Goal: Information Seeking & Learning: Learn about a topic

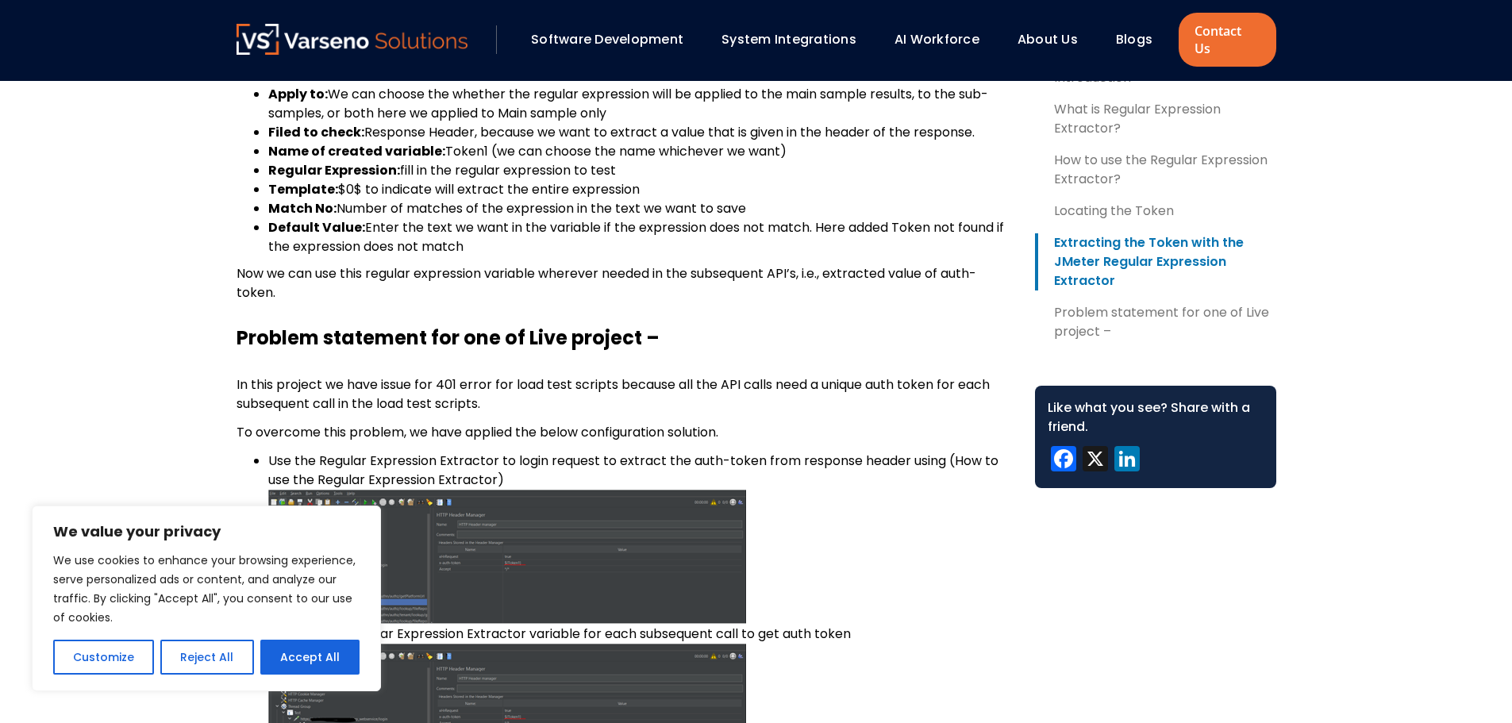
scroll to position [2143, 0]
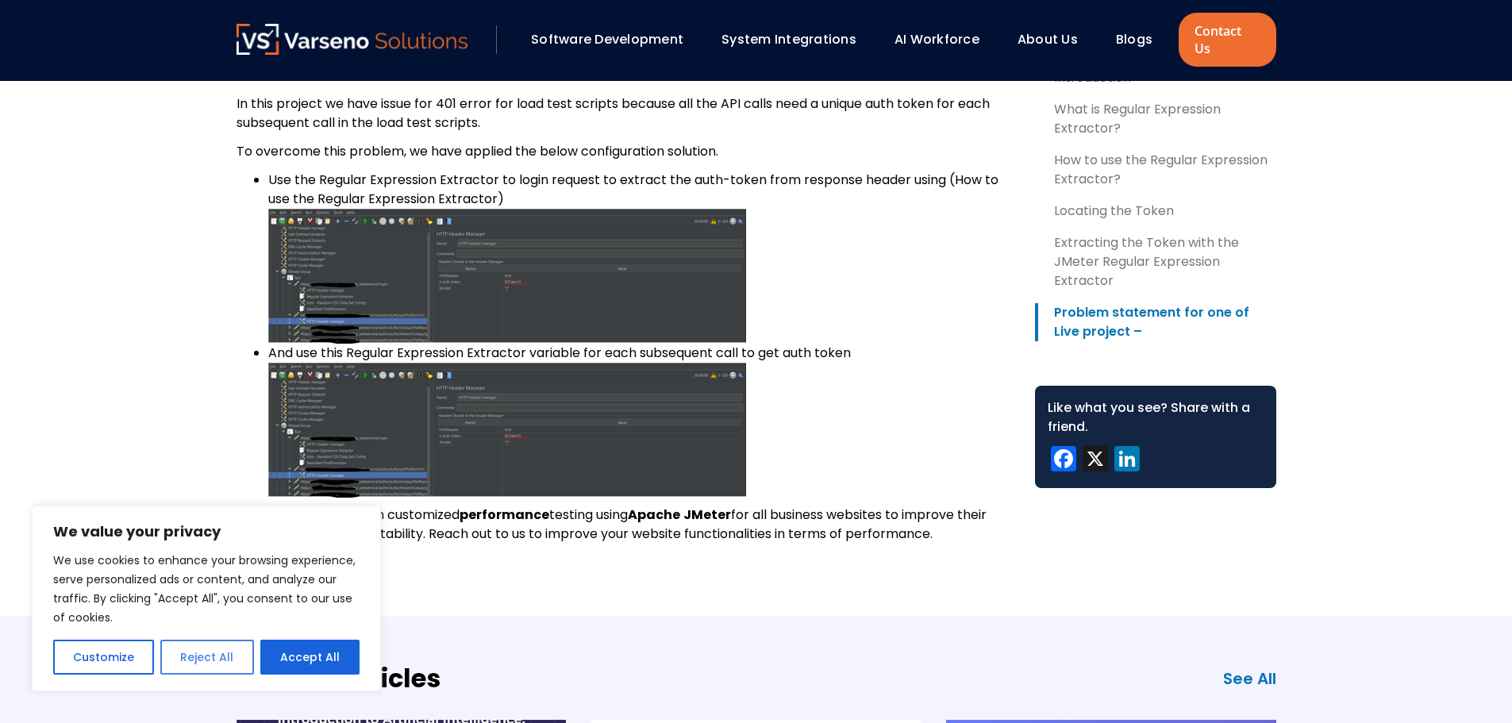
click at [206, 641] on button "Reject All" at bounding box center [206, 657] width 93 height 35
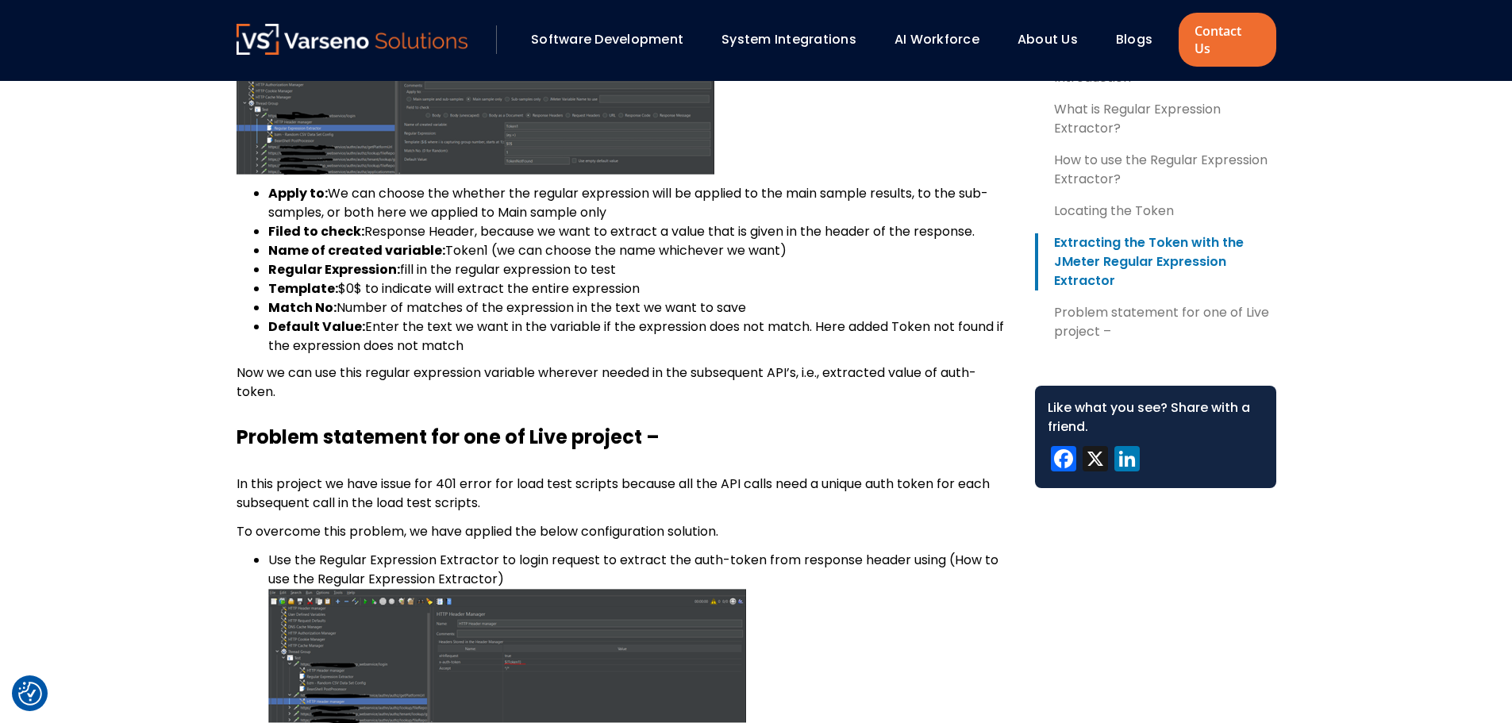
scroll to position [1428, 0]
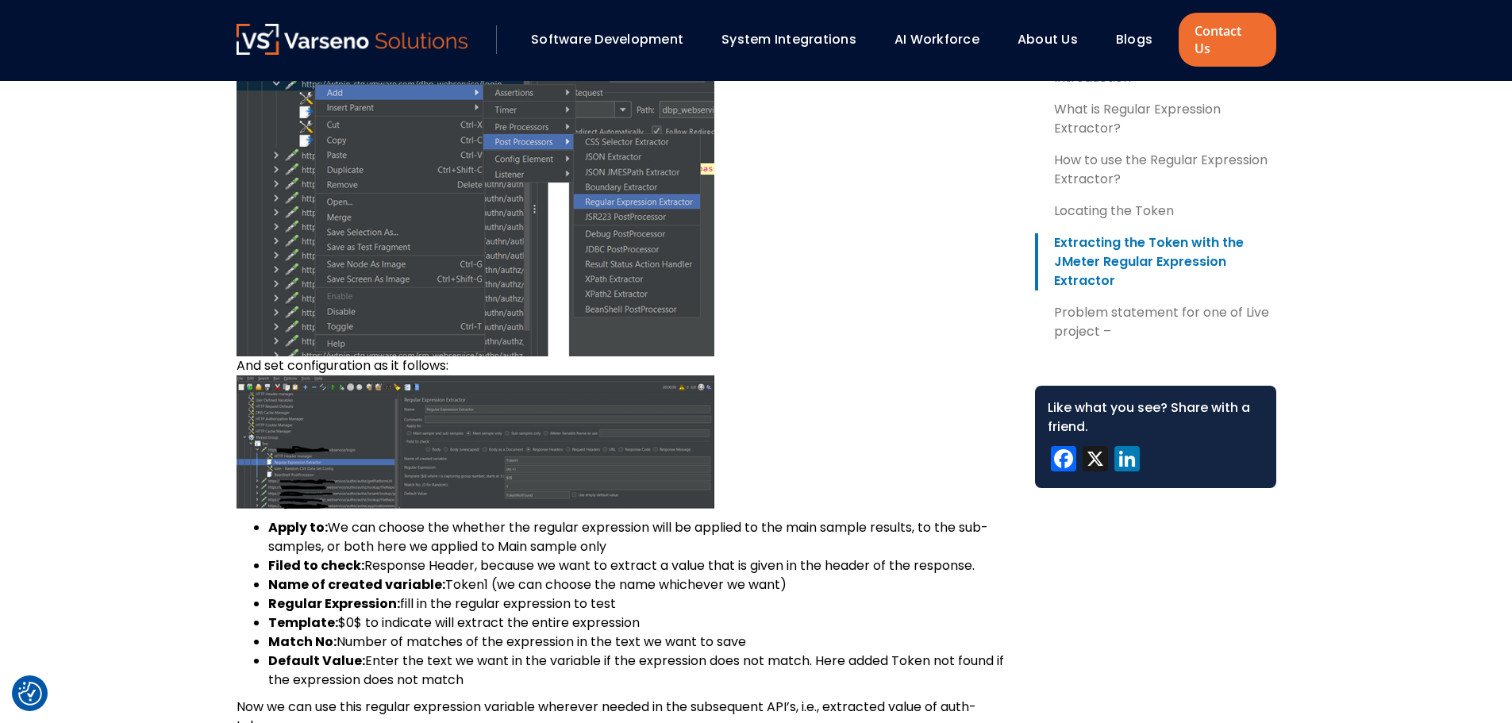
click at [482, 462] on img at bounding box center [475, 441] width 478 height 133
click at [505, 437] on img at bounding box center [475, 441] width 478 height 133
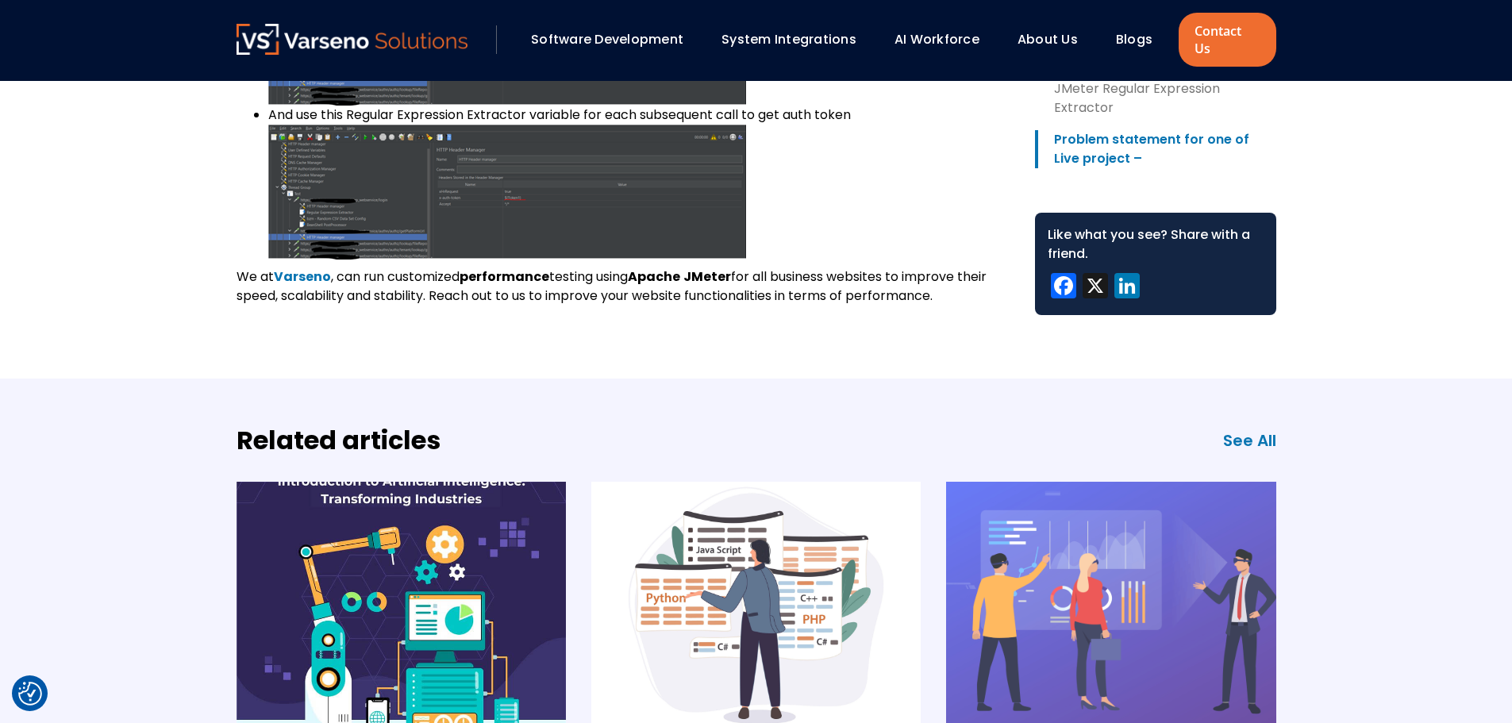
scroll to position [2222, 0]
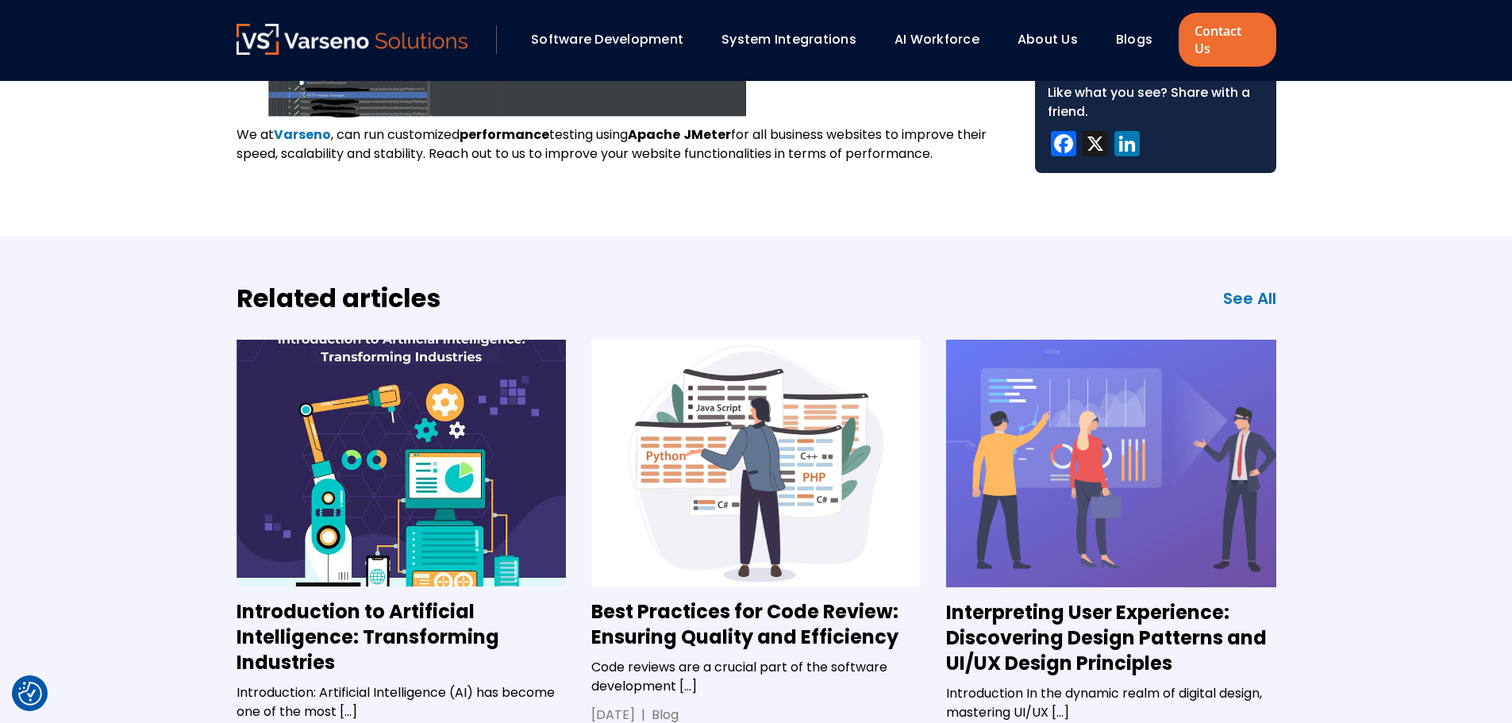
scroll to position [2777, 0]
